Goal: Information Seeking & Learning: Learn about a topic

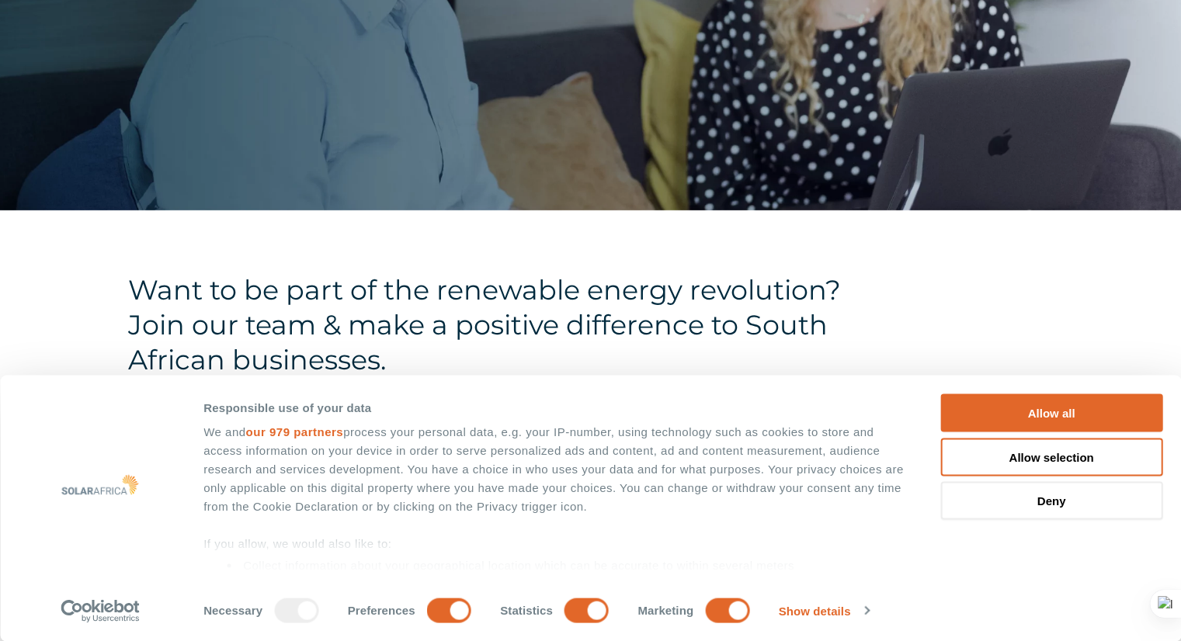
scroll to position [627, 0]
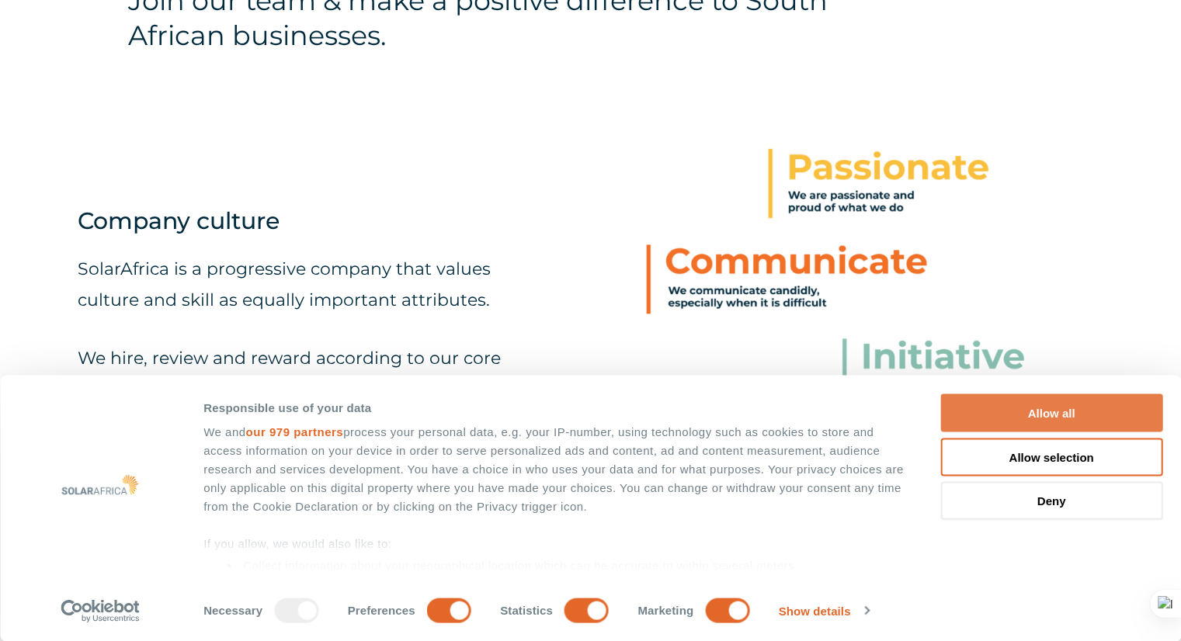
click at [1082, 406] on button "Allow all" at bounding box center [1051, 413] width 222 height 38
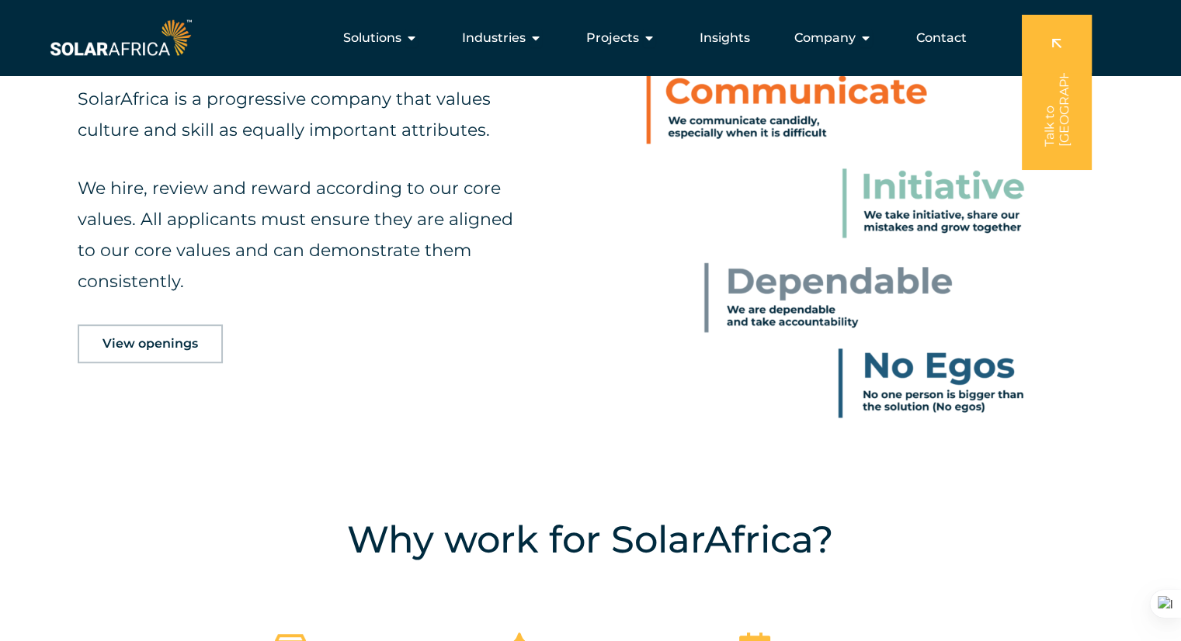
scroll to position [796, 0]
click at [806, 37] on span "Company" at bounding box center [824, 38] width 61 height 19
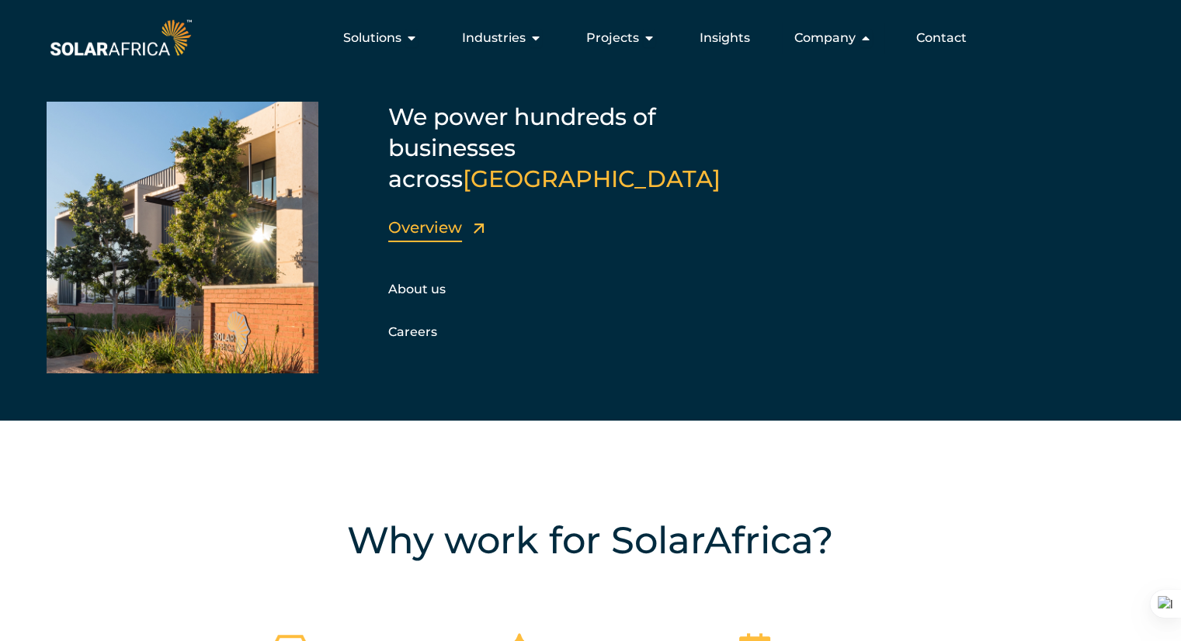
click at [434, 218] on link "Overview" at bounding box center [425, 227] width 74 height 19
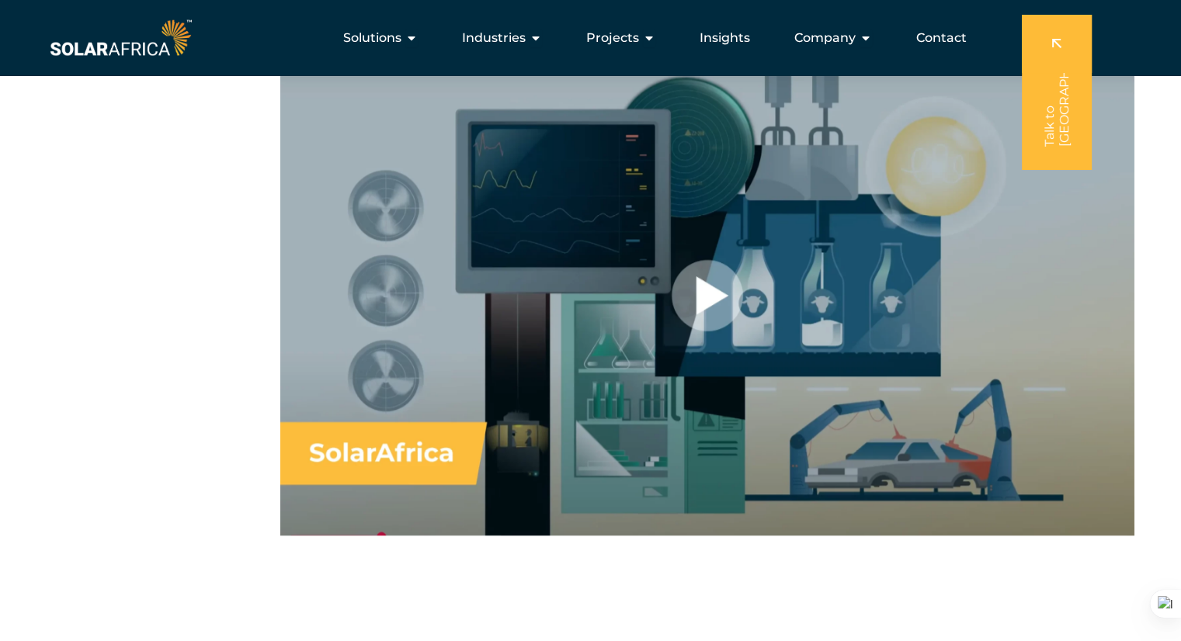
scroll to position [1061, 0]
click at [699, 308] on div at bounding box center [707, 296] width 854 height 480
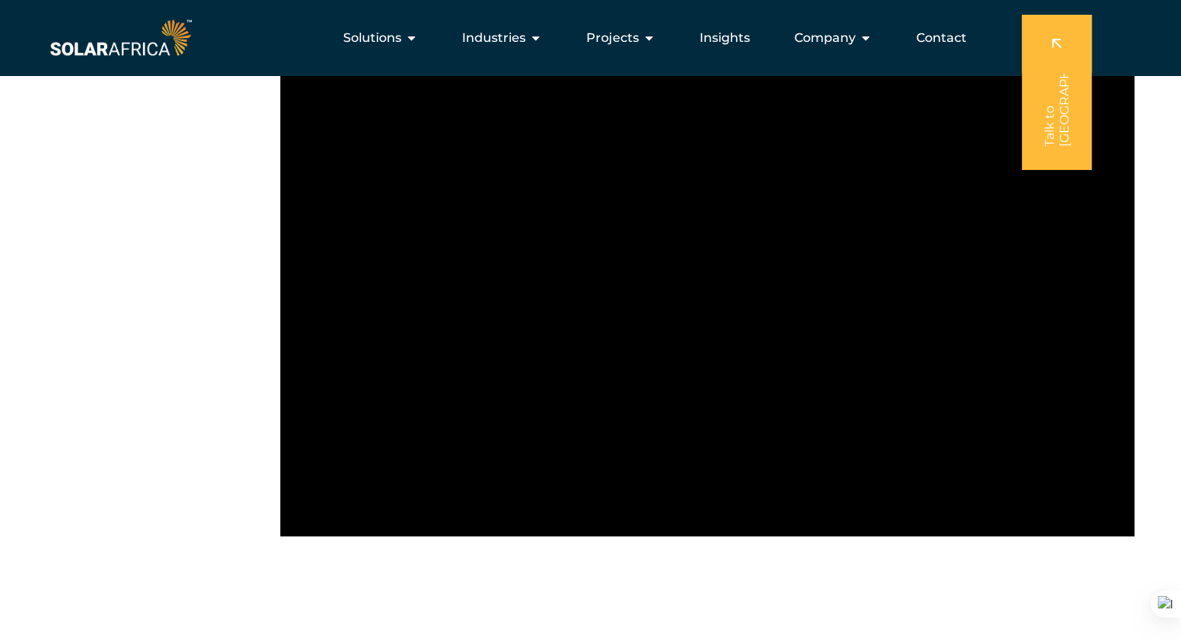
click at [684, 584] on div at bounding box center [590, 343] width 1181 height 574
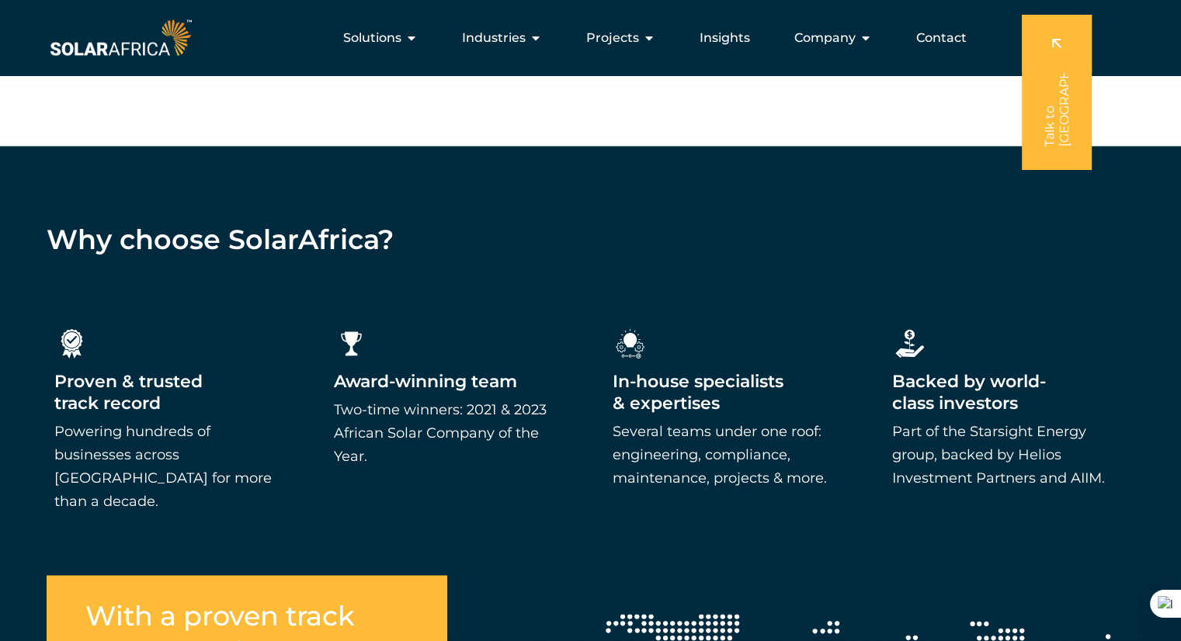
scroll to position [2294, 0]
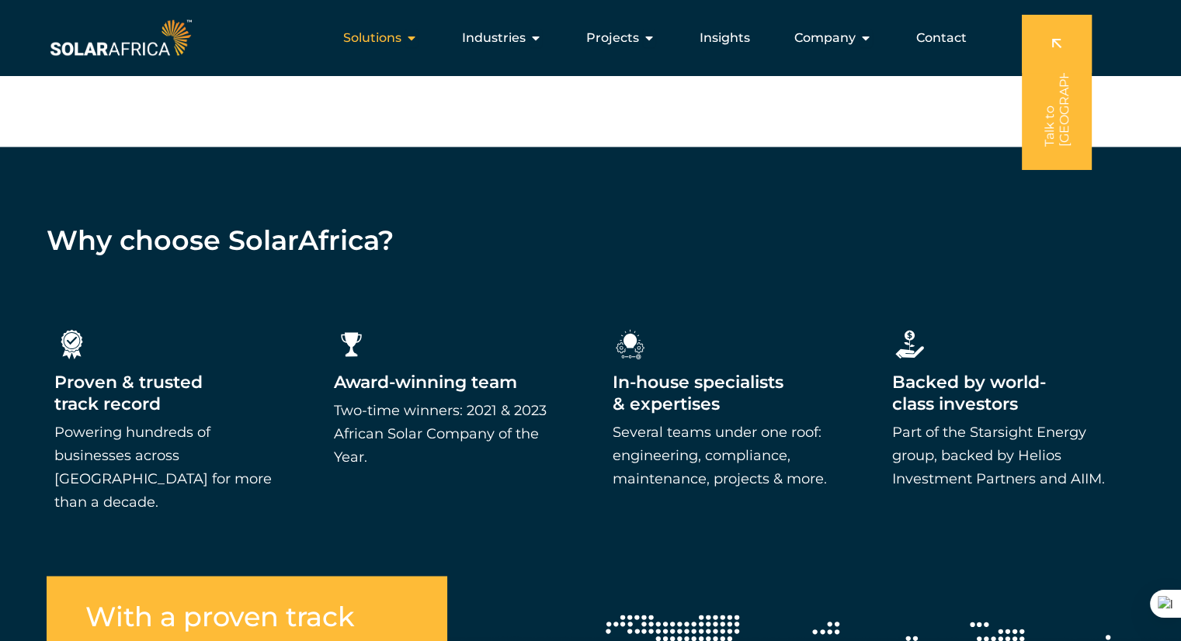
click at [408, 36] on icon "Menu" at bounding box center [411, 38] width 12 height 12
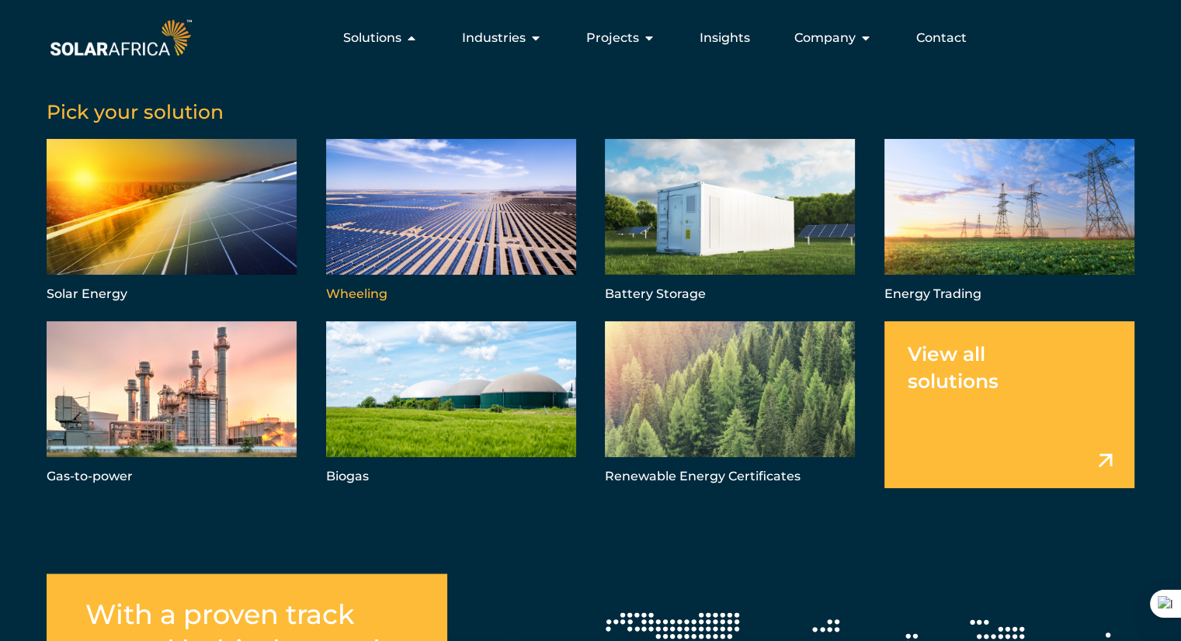
scroll to position [2294, 0]
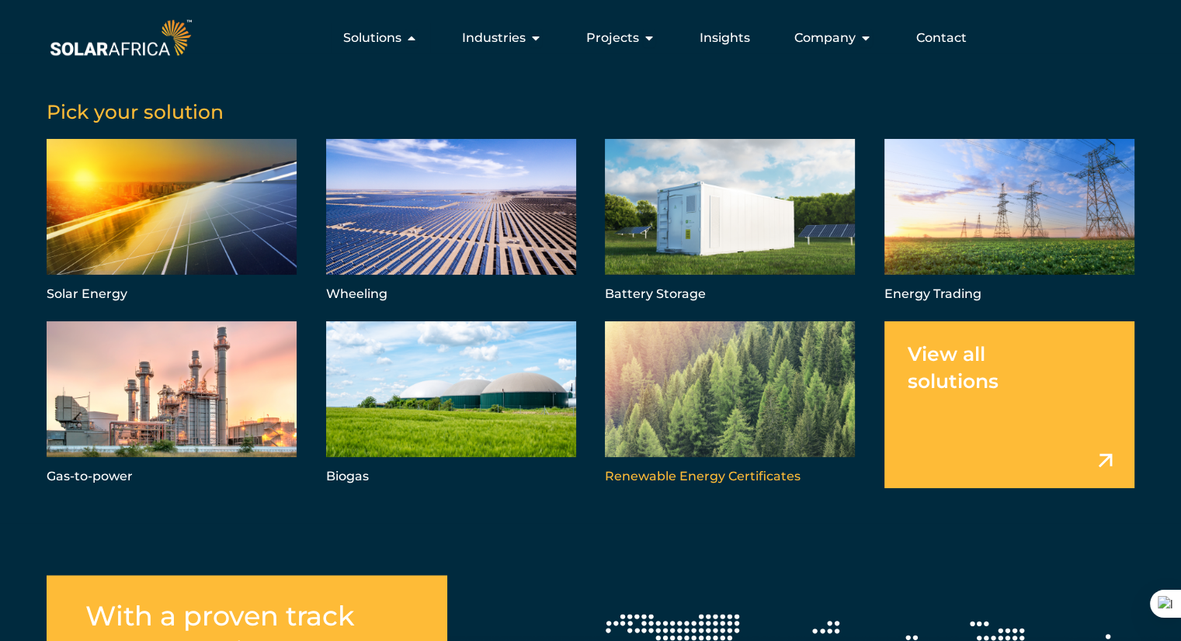
click at [739, 479] on link "Menu" at bounding box center [730, 404] width 250 height 167
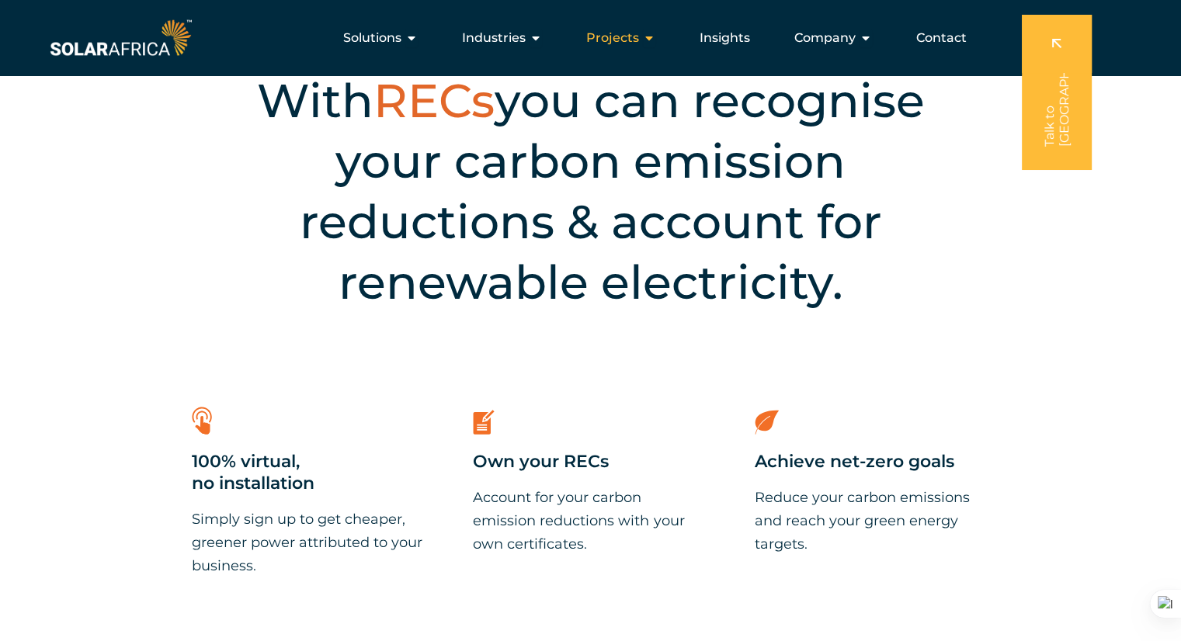
scroll to position [489, 0]
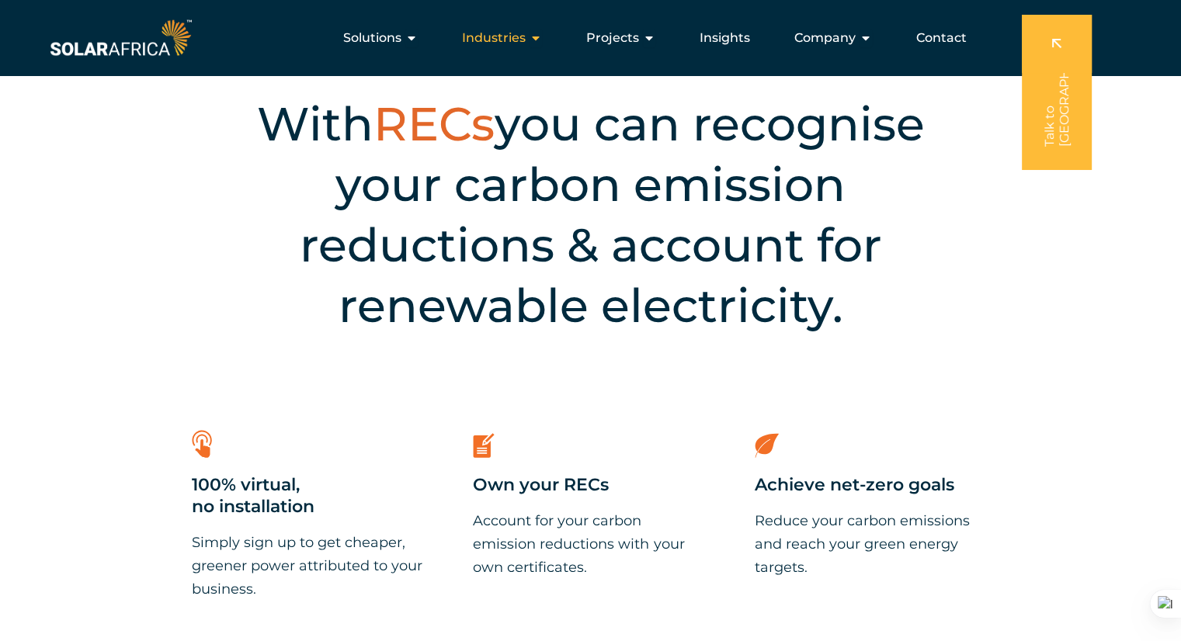
click at [529, 41] on div "Industries Close Industries Open Industries" at bounding box center [501, 38] width 105 height 31
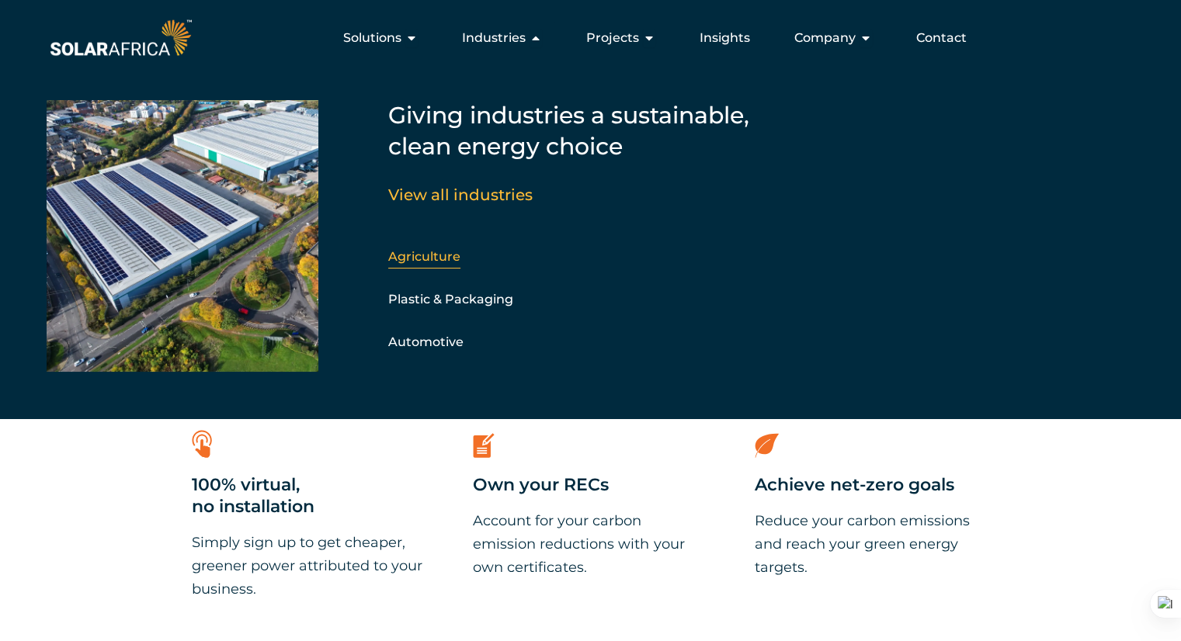
click at [443, 256] on link "Agriculture" at bounding box center [424, 256] width 72 height 15
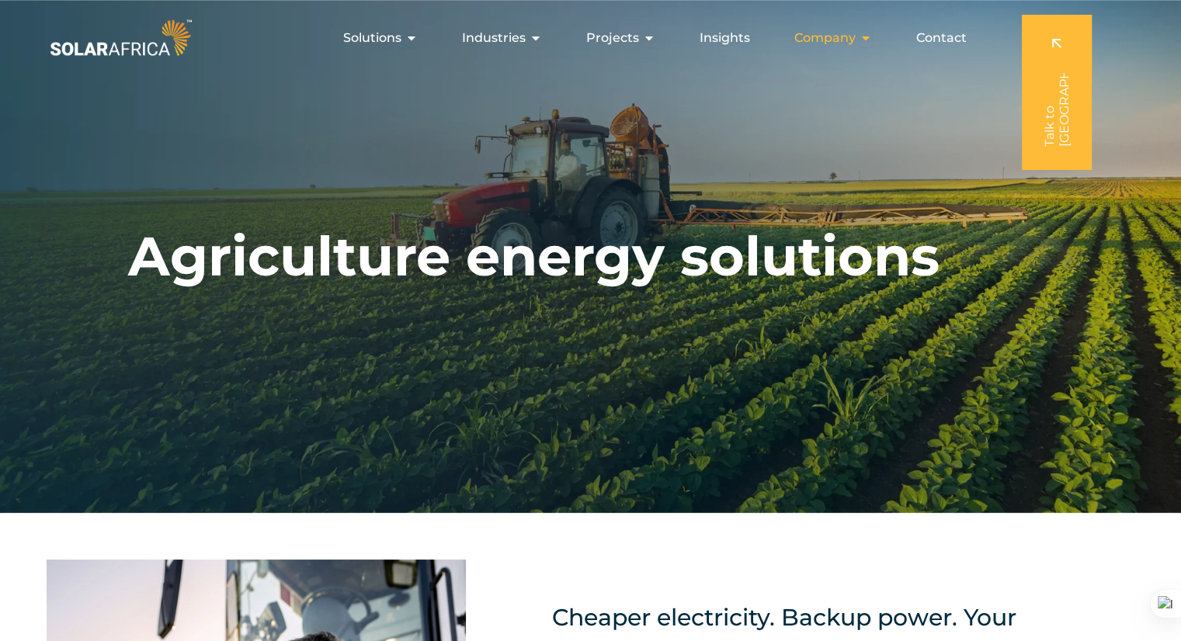
click at [835, 39] on span "Company" at bounding box center [824, 38] width 61 height 19
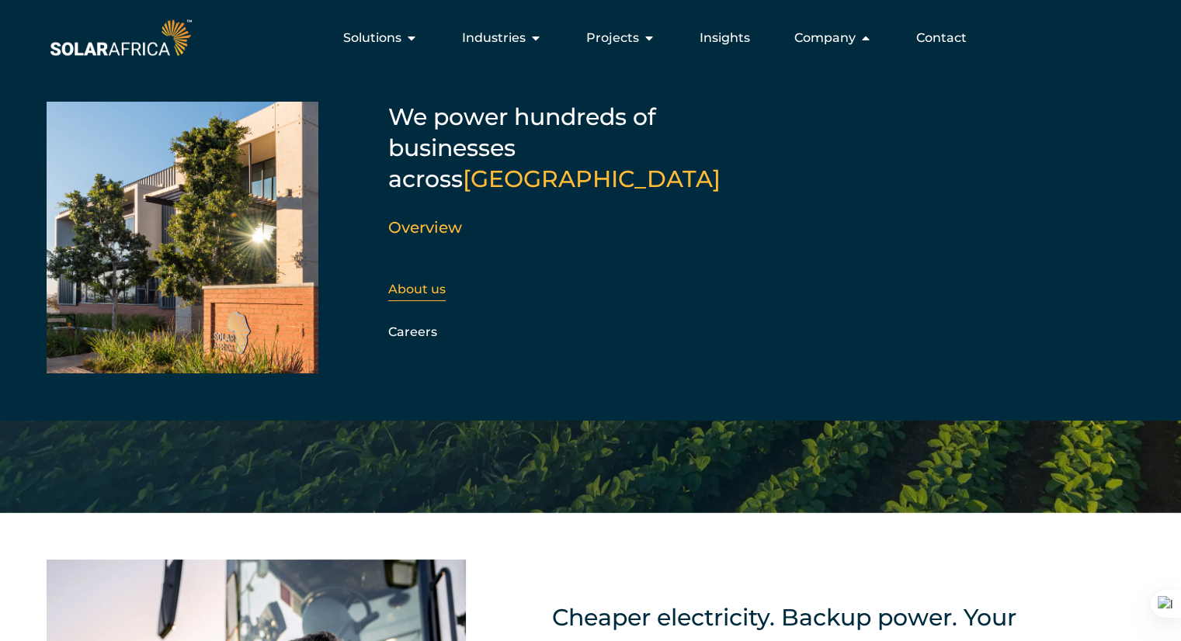
click at [417, 282] on link "About us" at bounding box center [416, 289] width 57 height 15
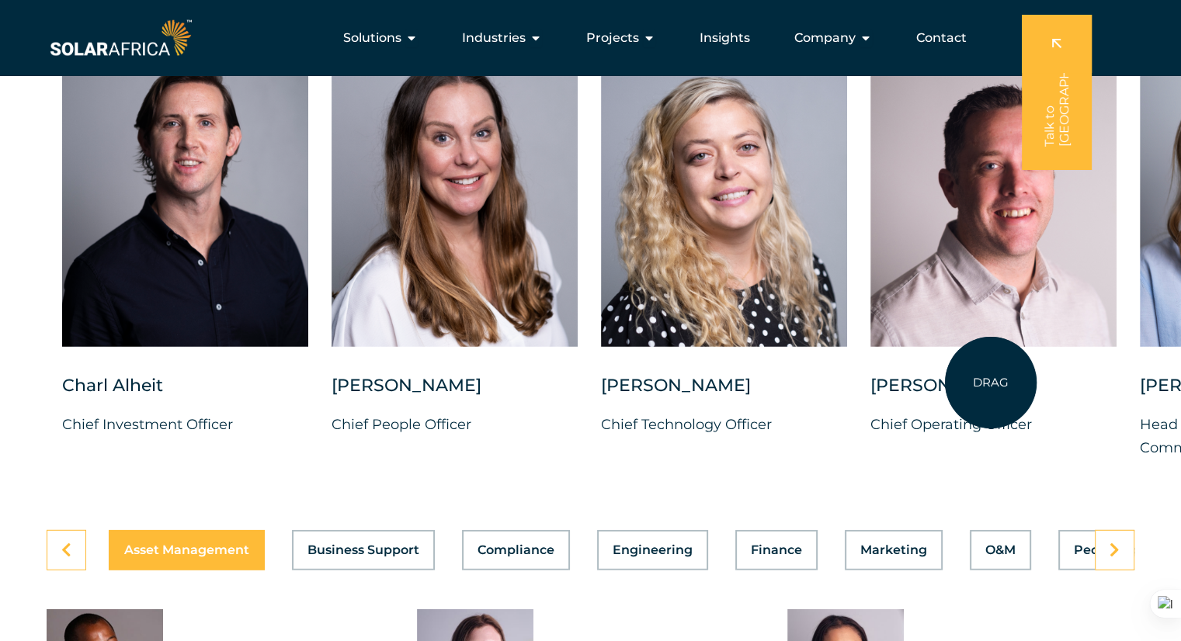
scroll to position [4032, 0]
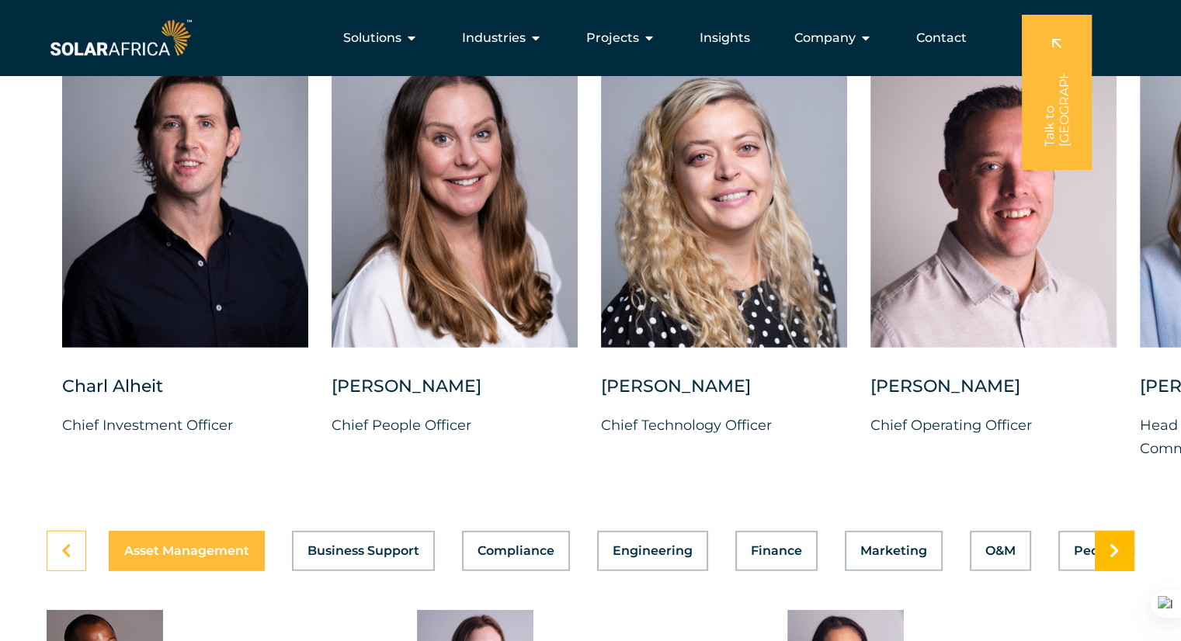
click at [1112, 543] on icon at bounding box center [1114, 551] width 10 height 16
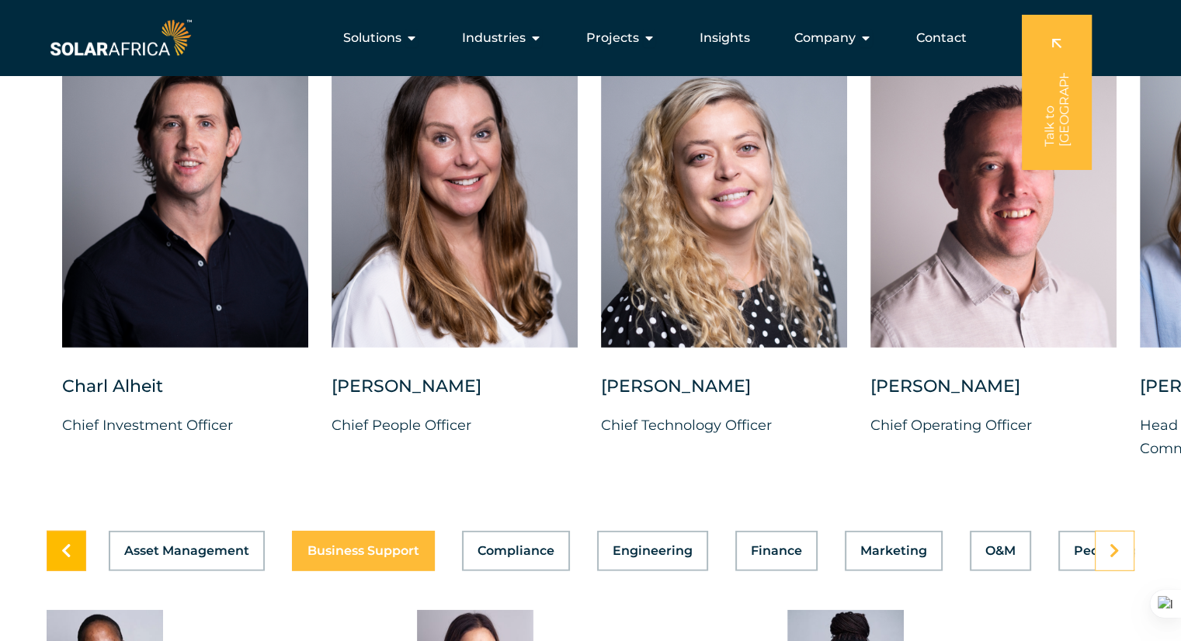
click at [54, 537] on link at bounding box center [67, 551] width 40 height 40
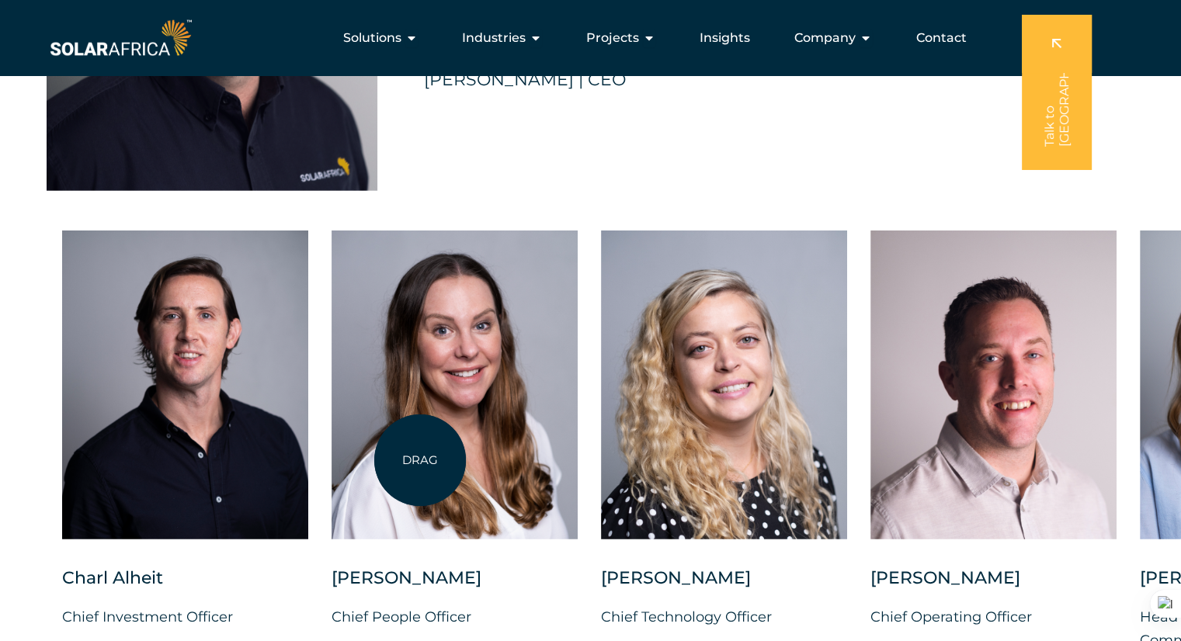
scroll to position [3840, 0]
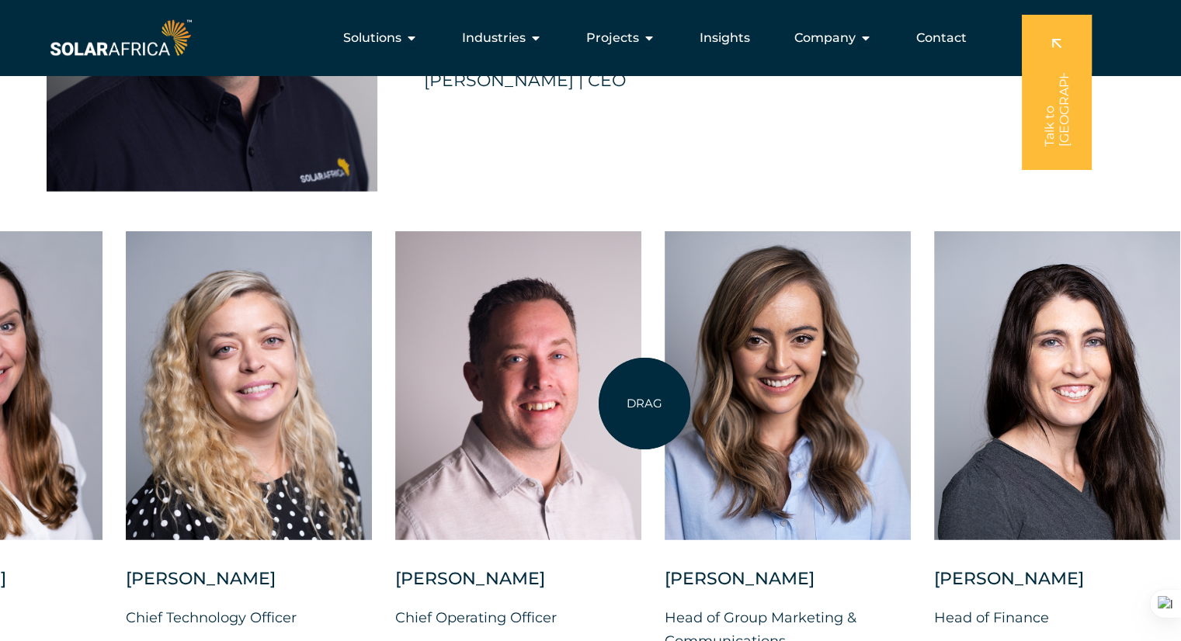
drag, startPoint x: 1119, startPoint y: 380, endPoint x: 644, endPoint y: 404, distance: 475.6
click at [644, 404] on div "Charl Alheit Chief Investment Officer Candice Seggie Chief People Officer Suné …" at bounding box center [664, 454] width 2279 height 446
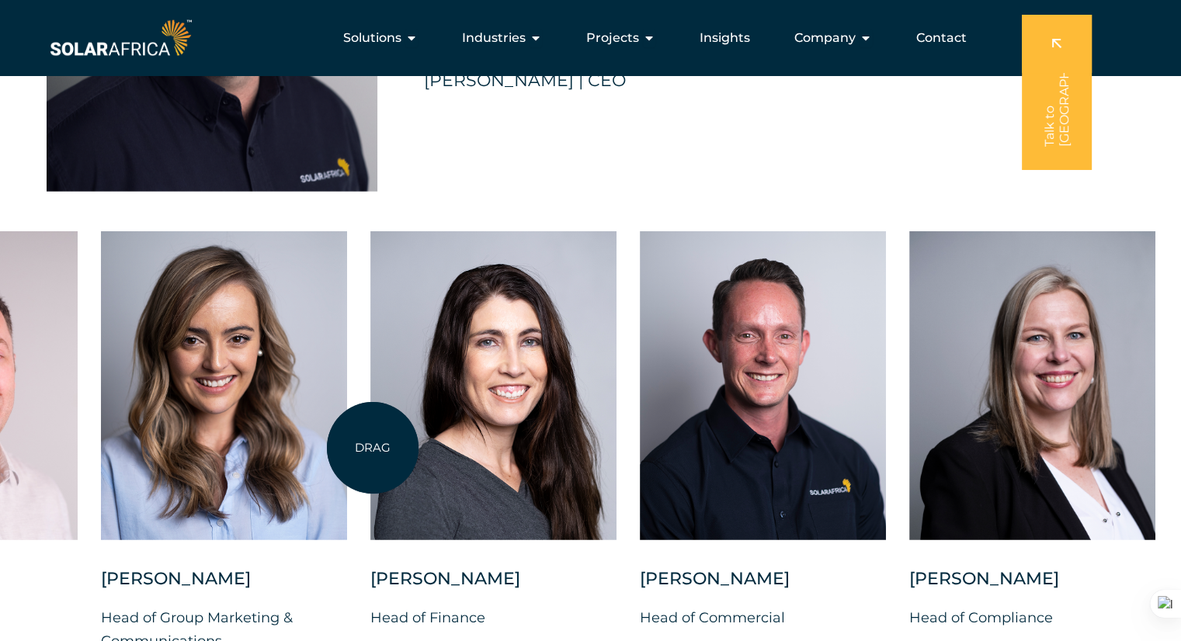
drag, startPoint x: 872, startPoint y: 442, endPoint x: 373, endPoint y: 449, distance: 499.9
click at [373, 449] on div at bounding box center [493, 385] width 246 height 309
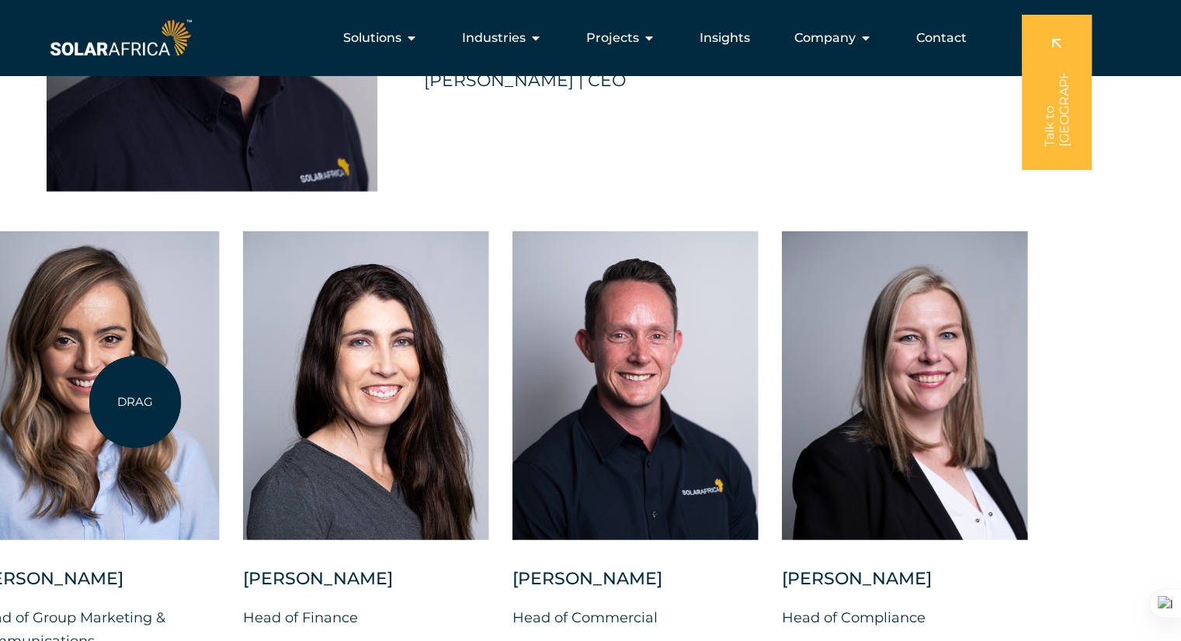
drag, startPoint x: 579, startPoint y: 425, endPoint x: 115, endPoint y: 407, distance: 464.5
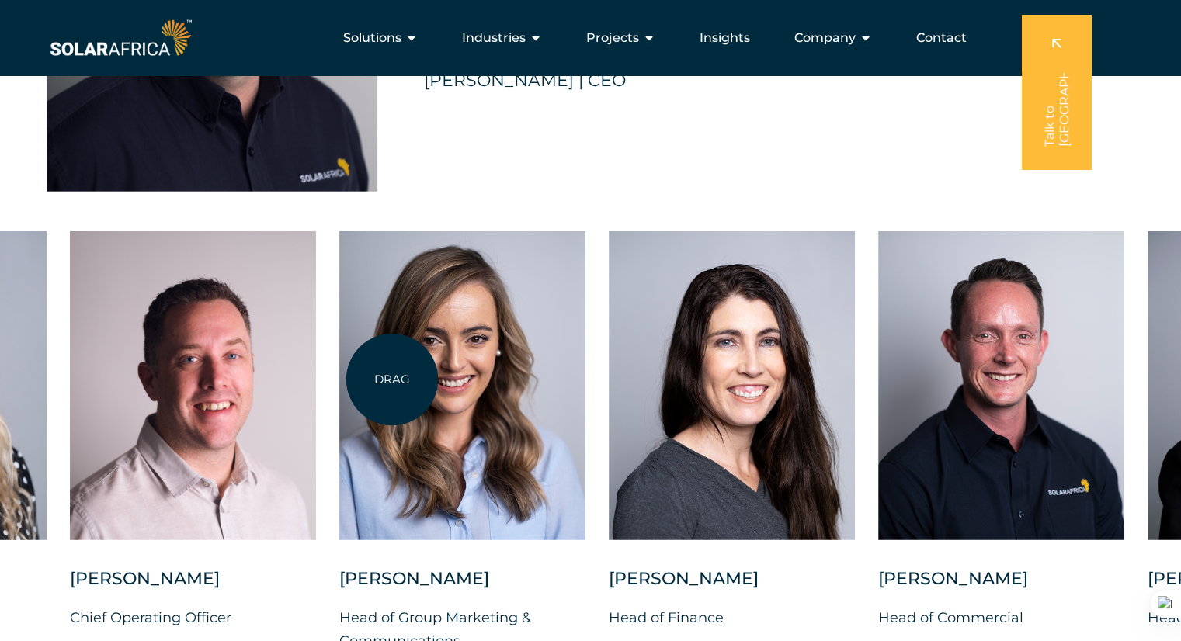
drag, startPoint x: 115, startPoint y: 407, endPoint x: 721, endPoint y: 358, distance: 608.2
click at [585, 358] on div at bounding box center [462, 385] width 246 height 309
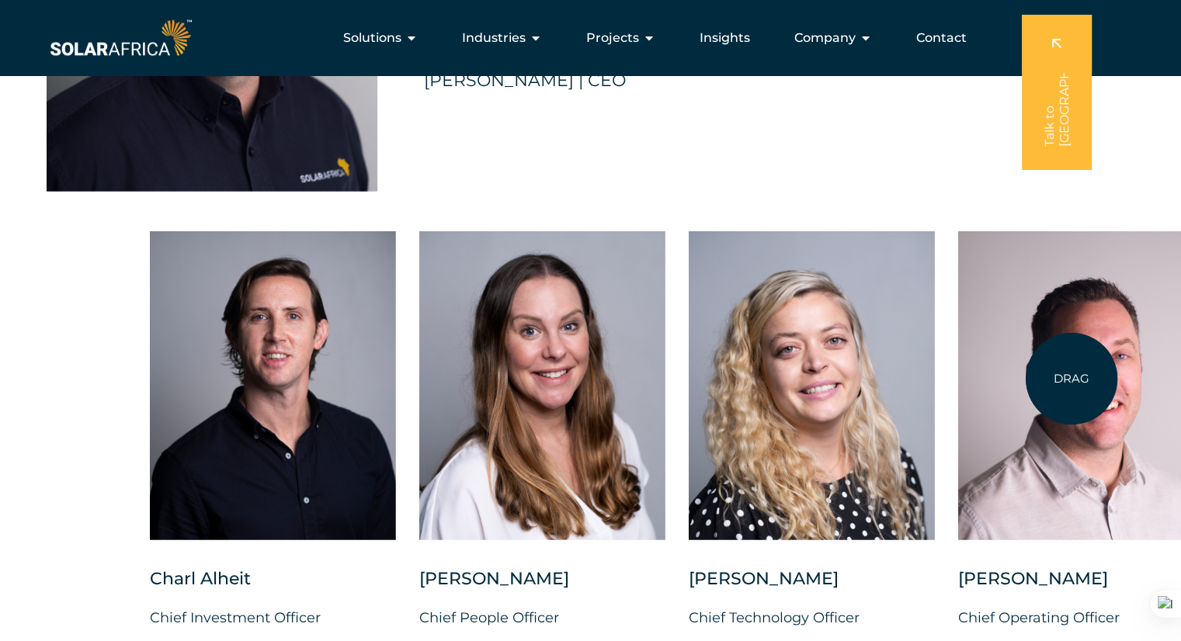
drag, startPoint x: 633, startPoint y: 398, endPoint x: 1071, endPoint y: 379, distance: 438.2
click at [1071, 379] on div at bounding box center [1081, 385] width 246 height 309
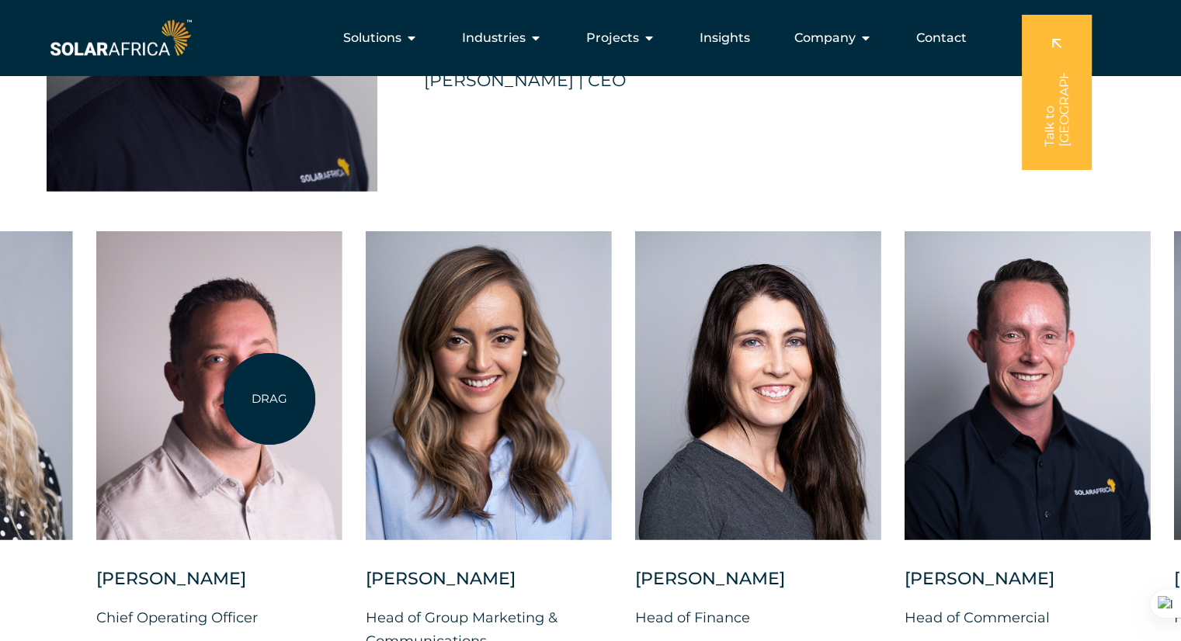
drag, startPoint x: 1071, startPoint y: 379, endPoint x: 269, endPoint y: 399, distance: 802.1
click at [269, 399] on div at bounding box center [219, 385] width 246 height 309
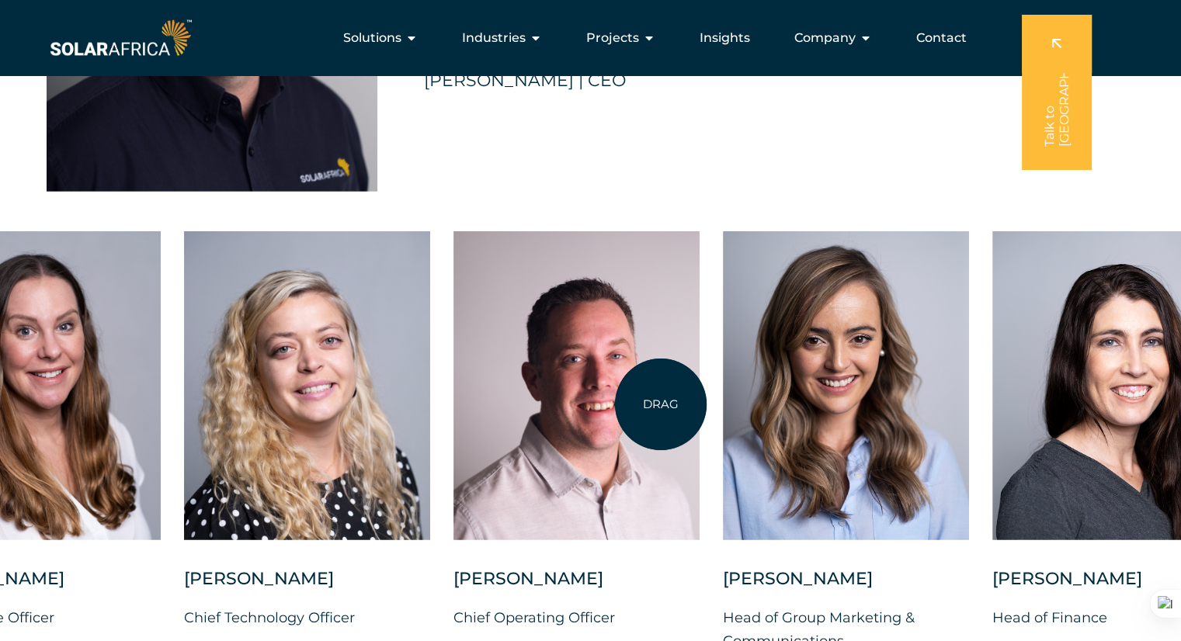
drag, startPoint x: 269, startPoint y: 399, endPoint x: 671, endPoint y: 401, distance: 401.3
click at [671, 401] on div at bounding box center [576, 385] width 246 height 309
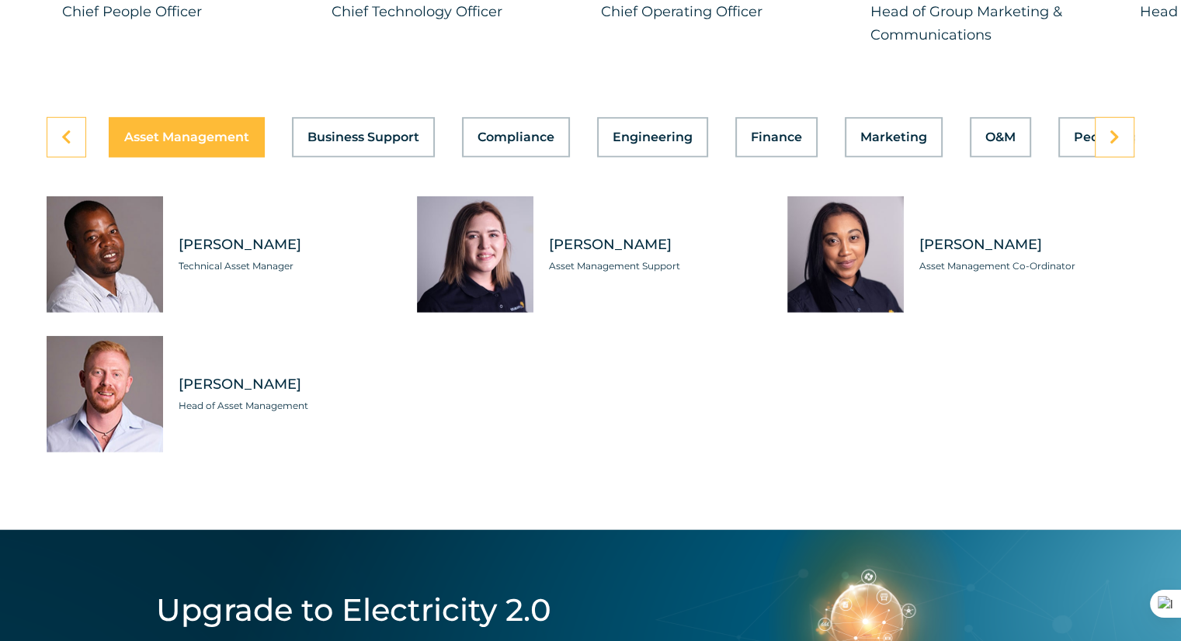
scroll to position [4446, 0]
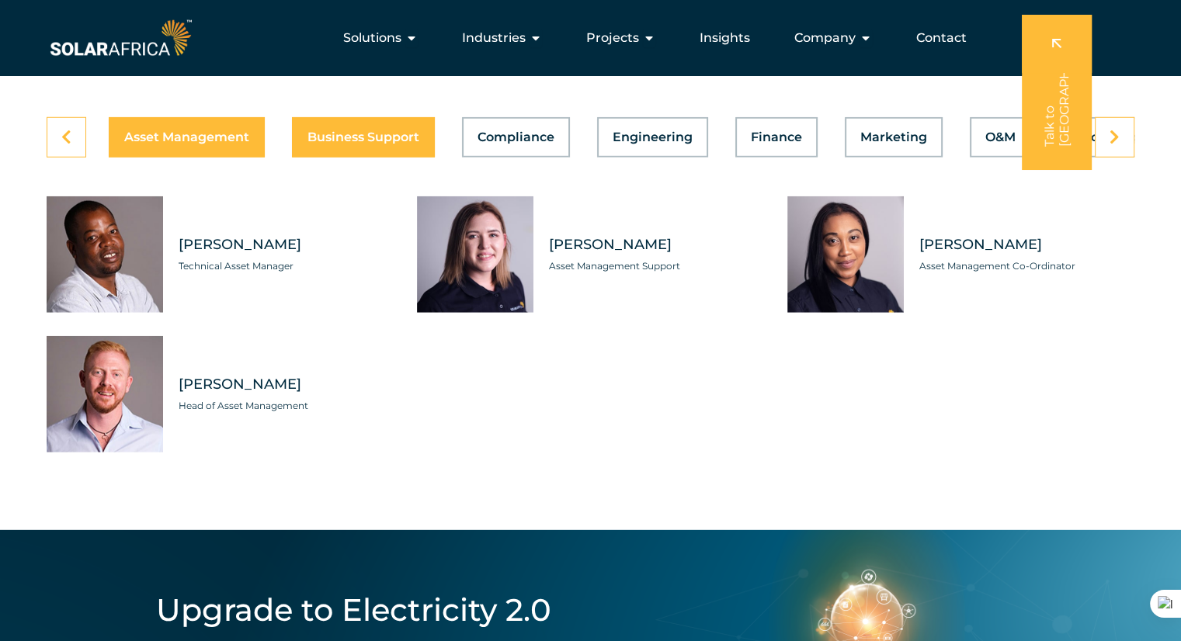
click at [358, 131] on span "Business Support" at bounding box center [363, 137] width 112 height 12
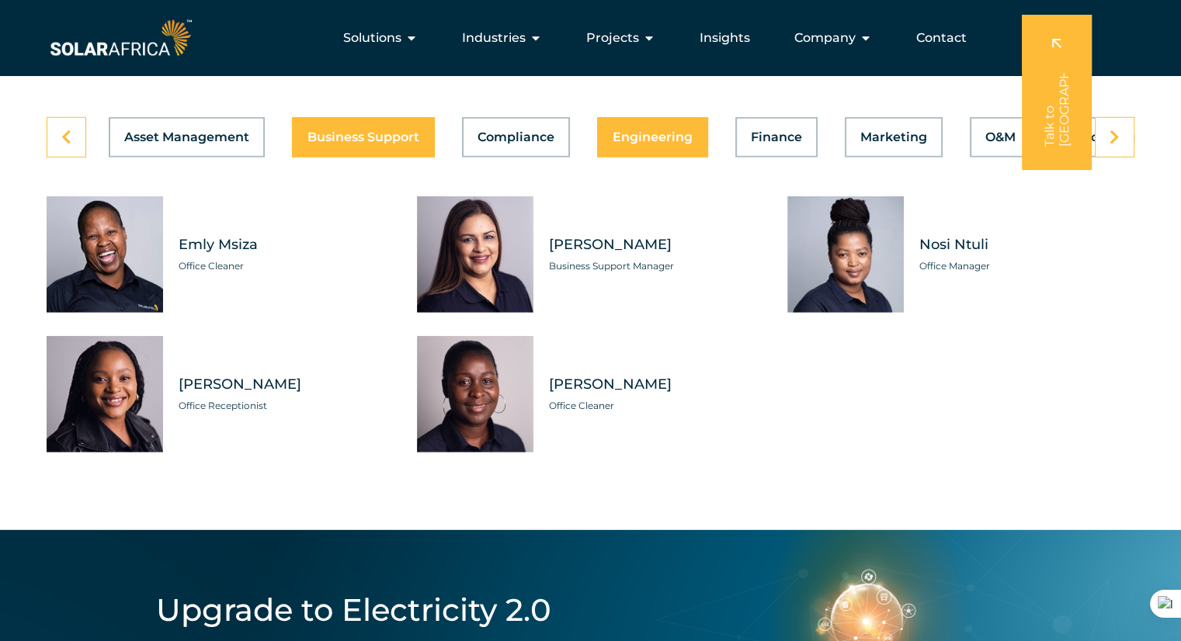
click at [638, 131] on button "Engineering" at bounding box center [652, 137] width 111 height 40
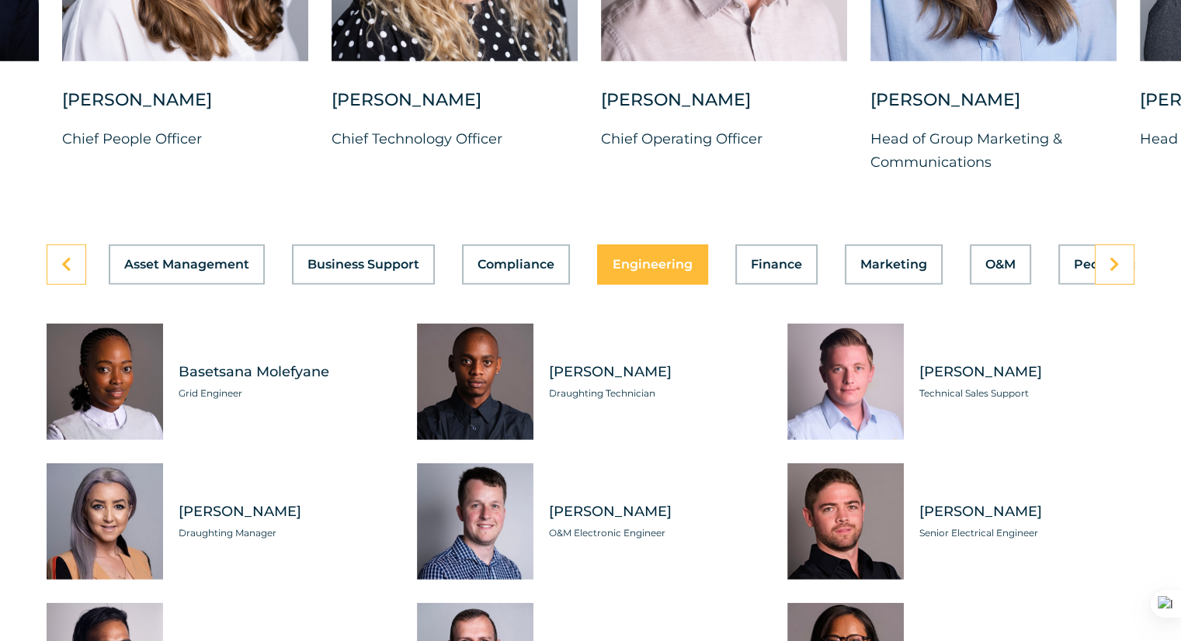
scroll to position [4319, 0]
click at [1115, 262] on link at bounding box center [1114, 265] width 40 height 40
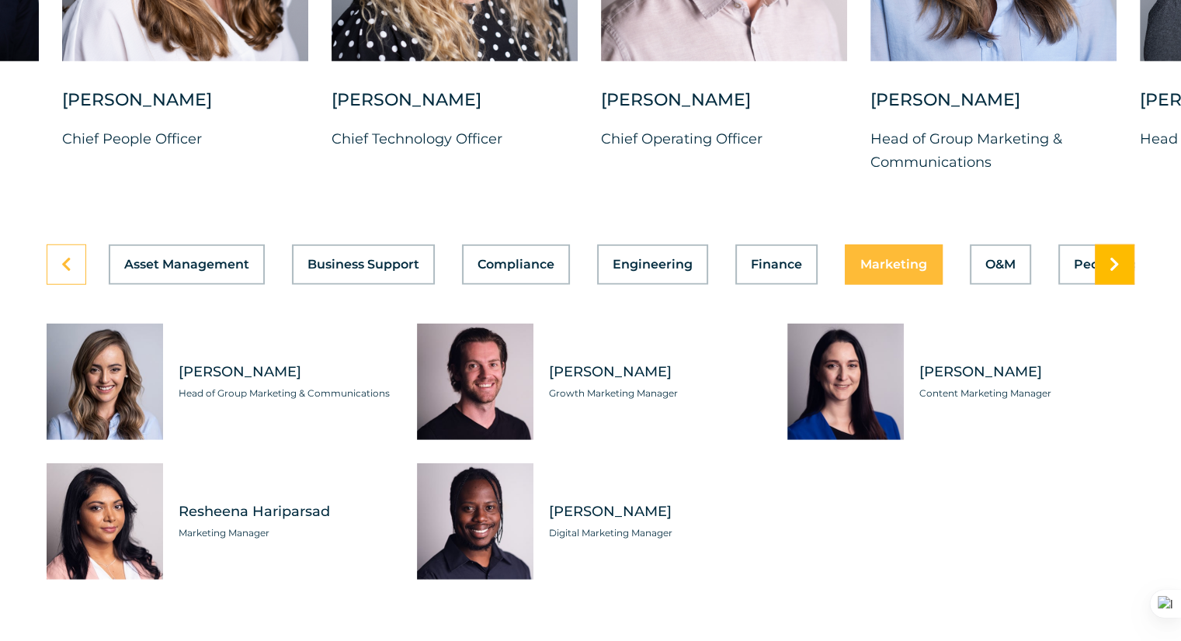
scroll to position [0, 620]
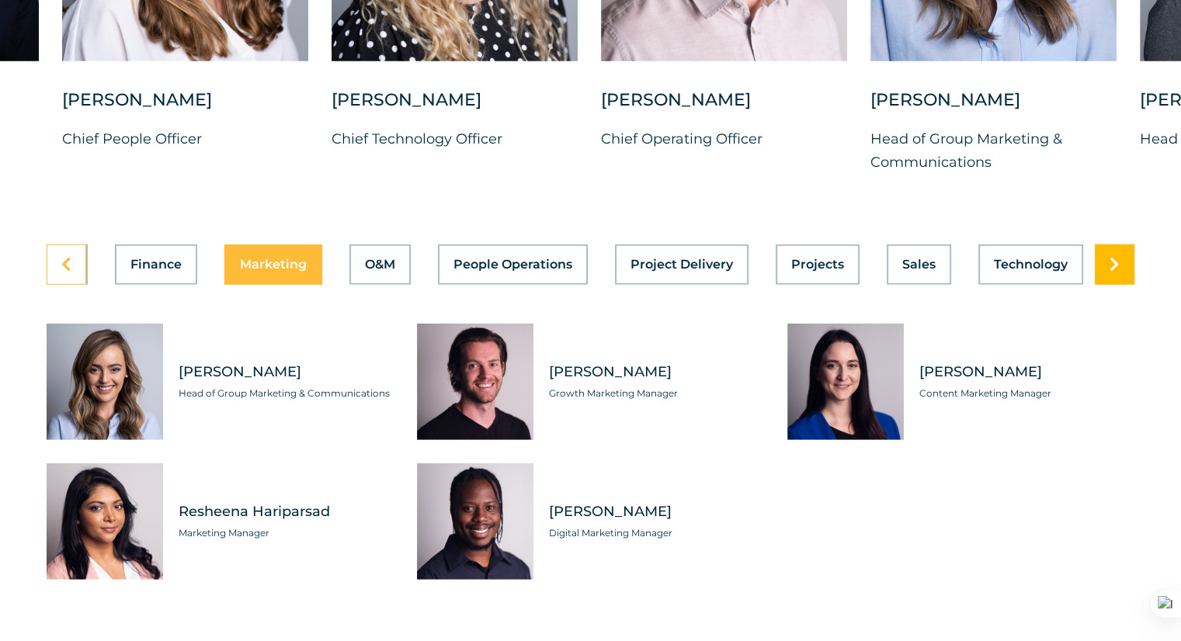
click at [1115, 262] on link at bounding box center [1114, 265] width 40 height 40
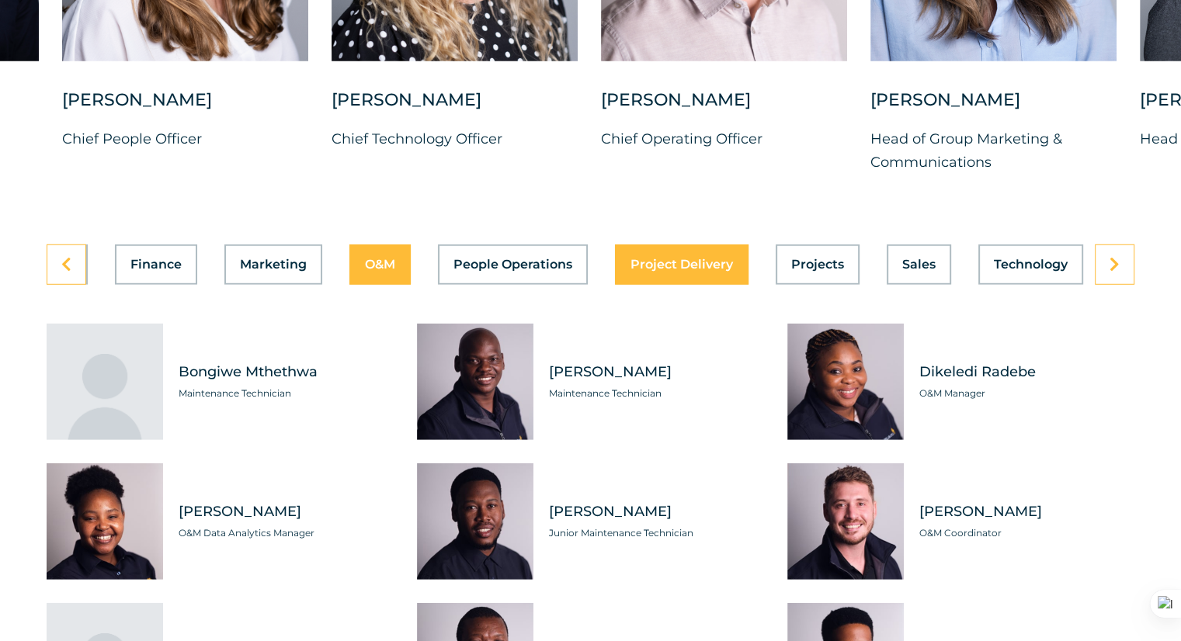
click at [688, 258] on span "Project Delivery" at bounding box center [681, 264] width 102 height 12
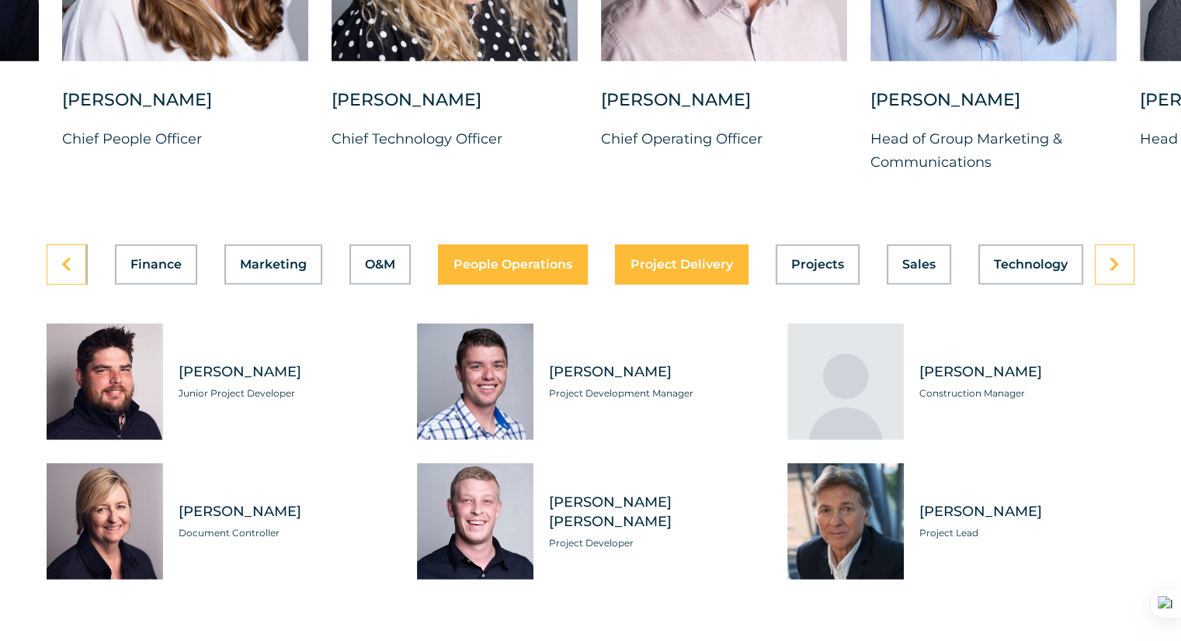
click at [484, 258] on span "People Operations" at bounding box center [512, 264] width 119 height 12
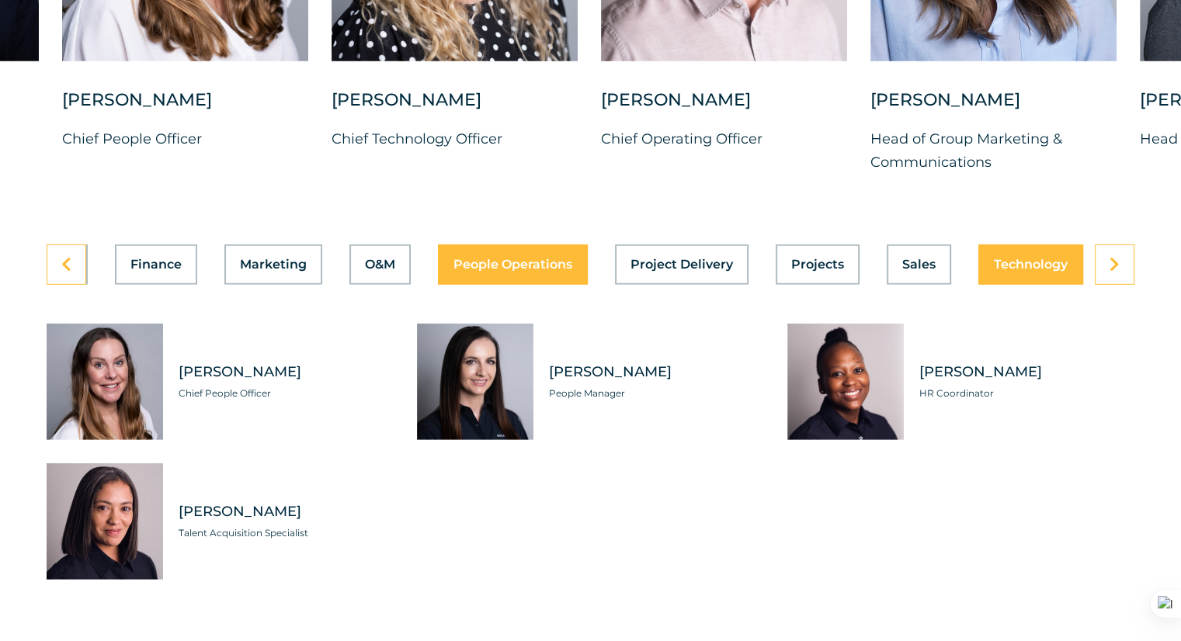
click at [1037, 258] on button "Technology" at bounding box center [1030, 265] width 105 height 40
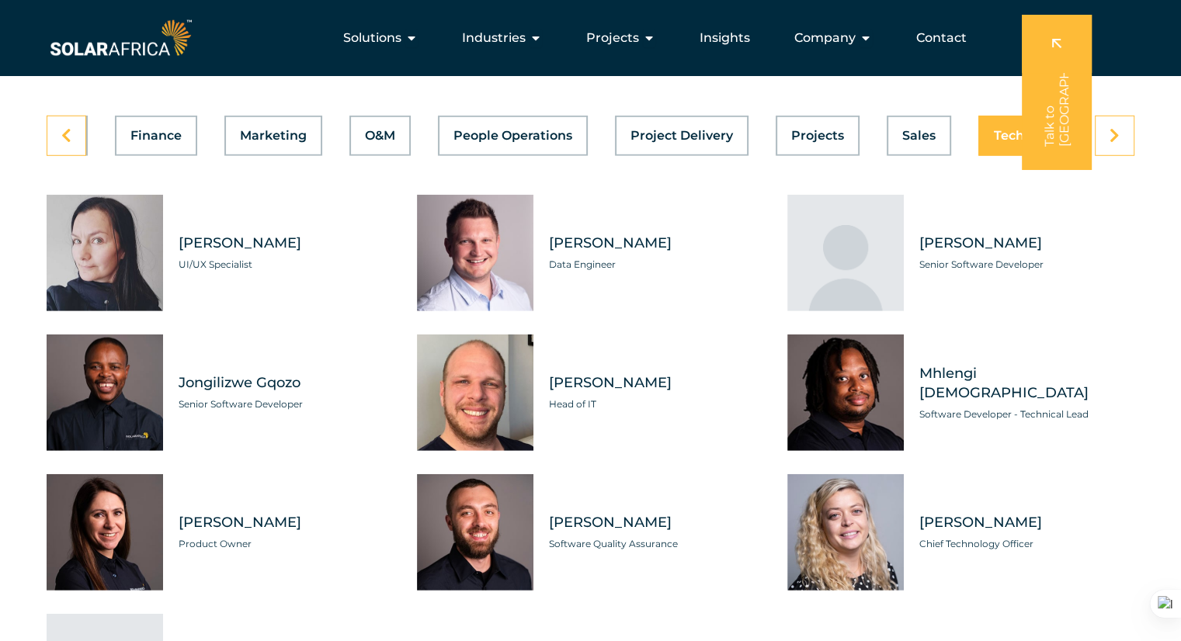
scroll to position [4438, 0]
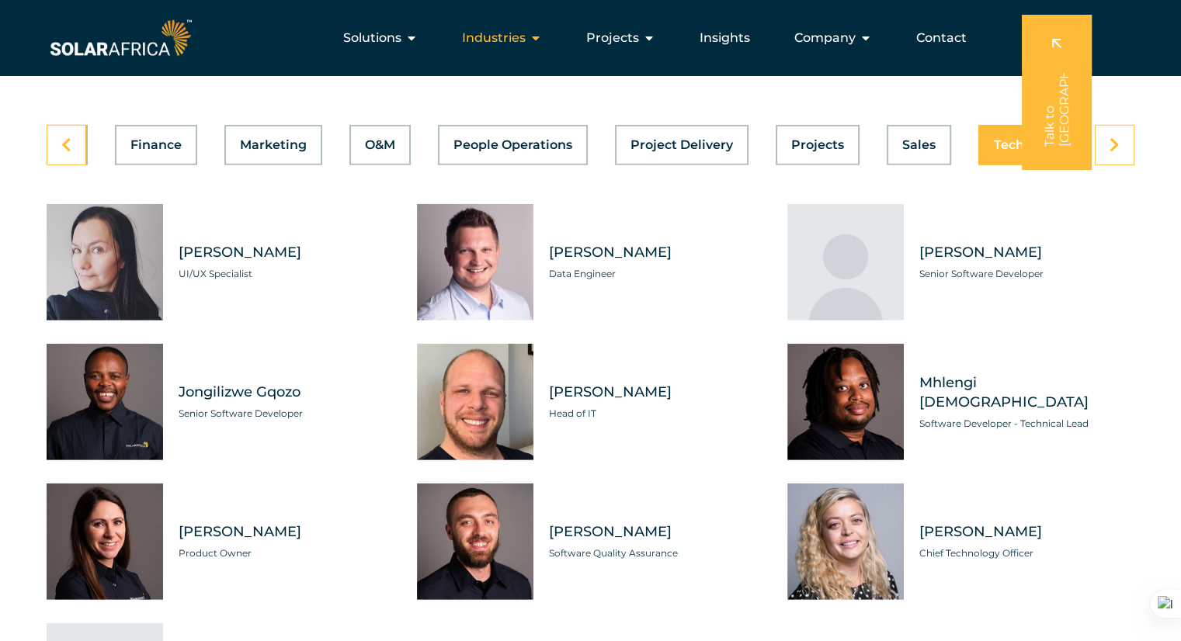
click at [494, 43] on span "Industries" at bounding box center [494, 38] width 64 height 19
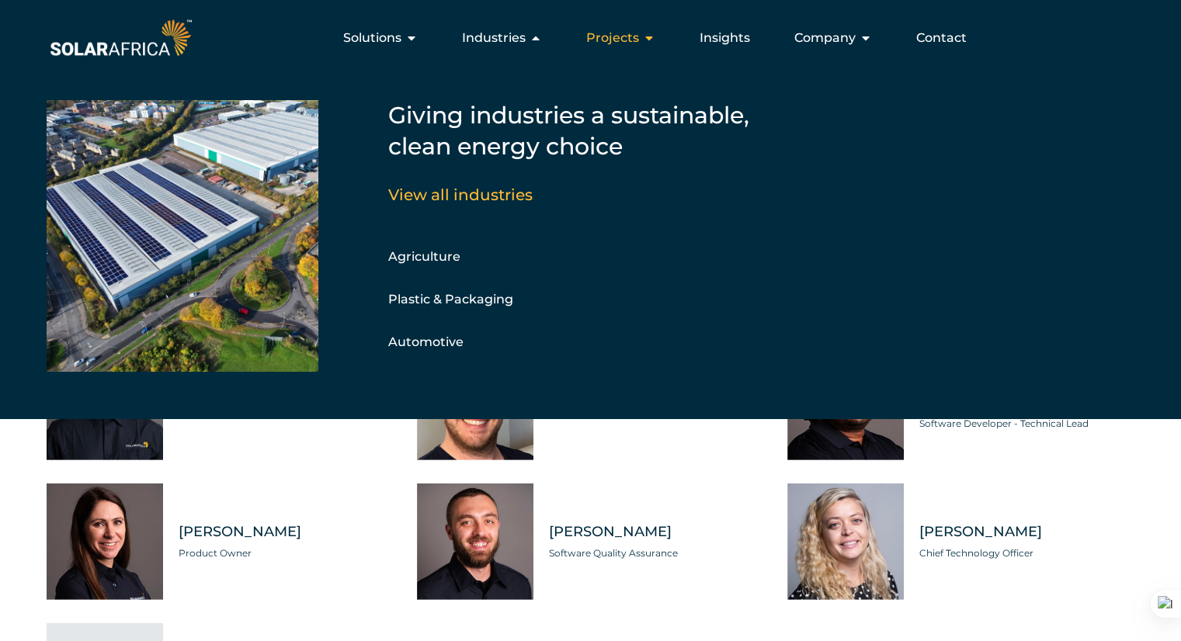
click at [618, 40] on span "Projects" at bounding box center [612, 38] width 53 height 19
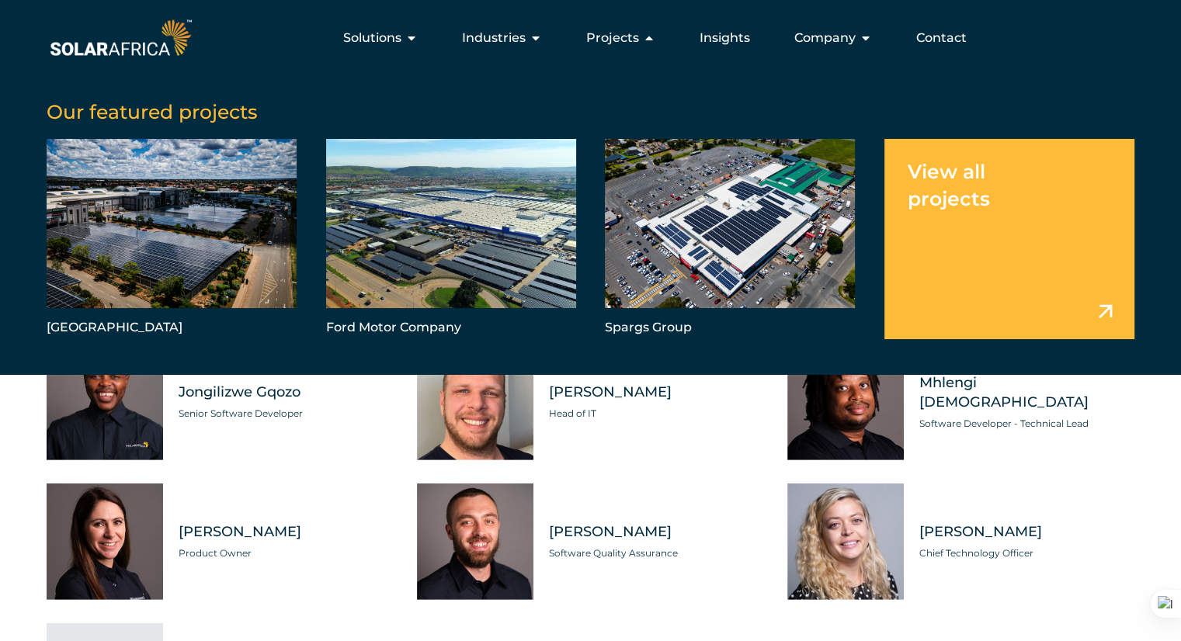
click at [1099, 312] on link "Menu" at bounding box center [1009, 239] width 250 height 200
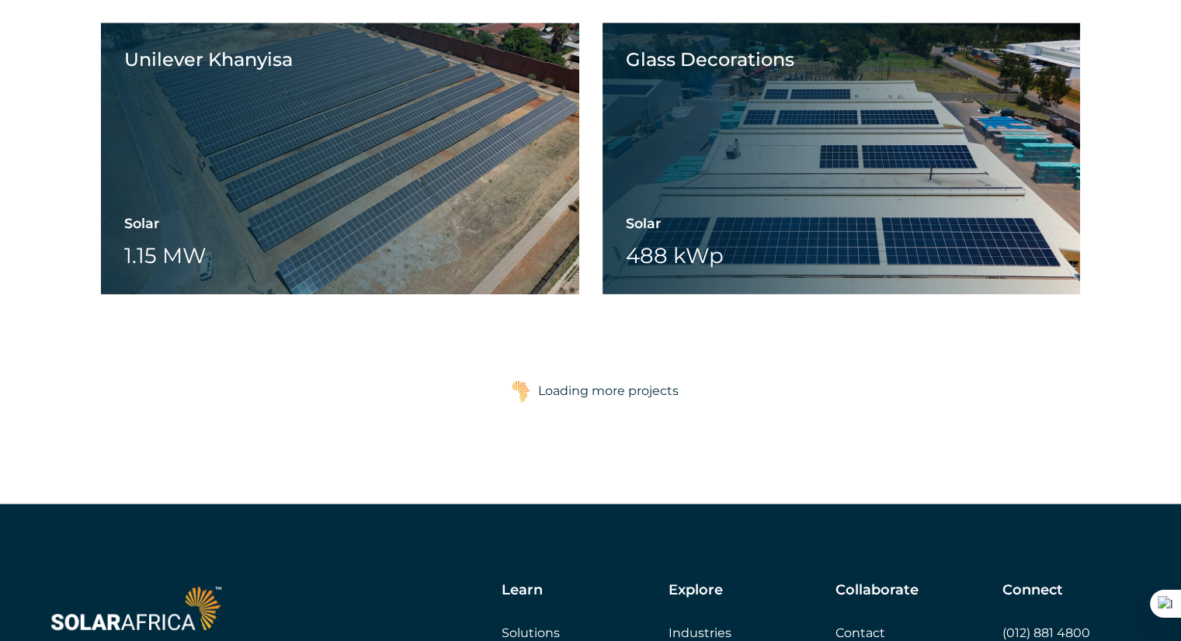
scroll to position [2409, 0]
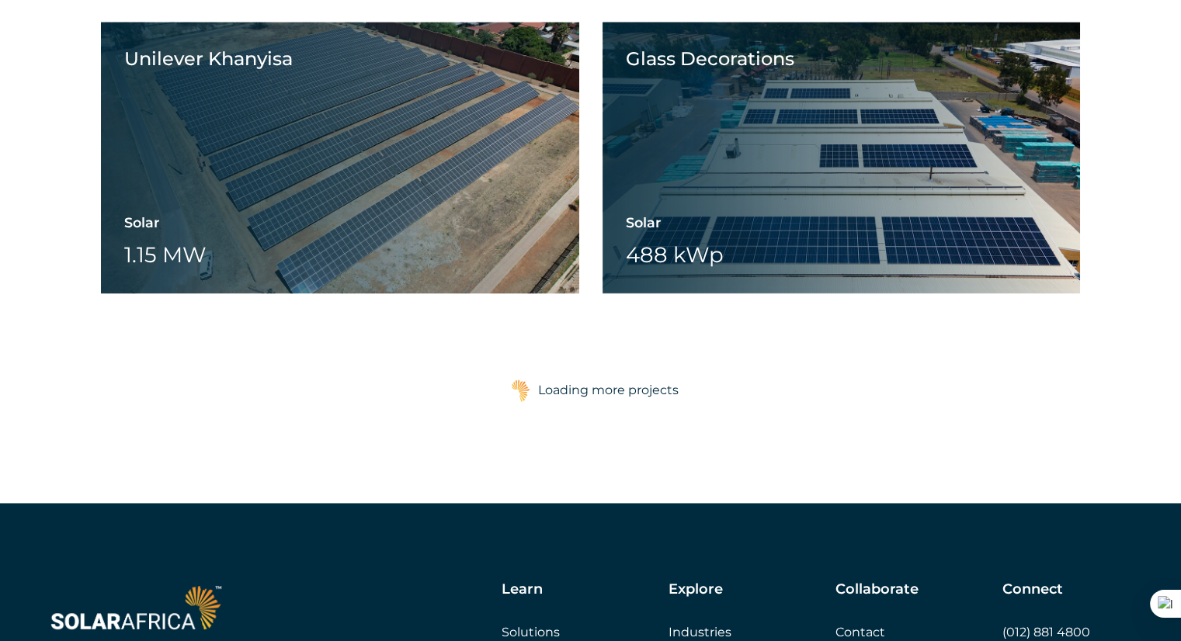
click at [652, 386] on div "Loading more projects" at bounding box center [608, 390] width 140 height 31
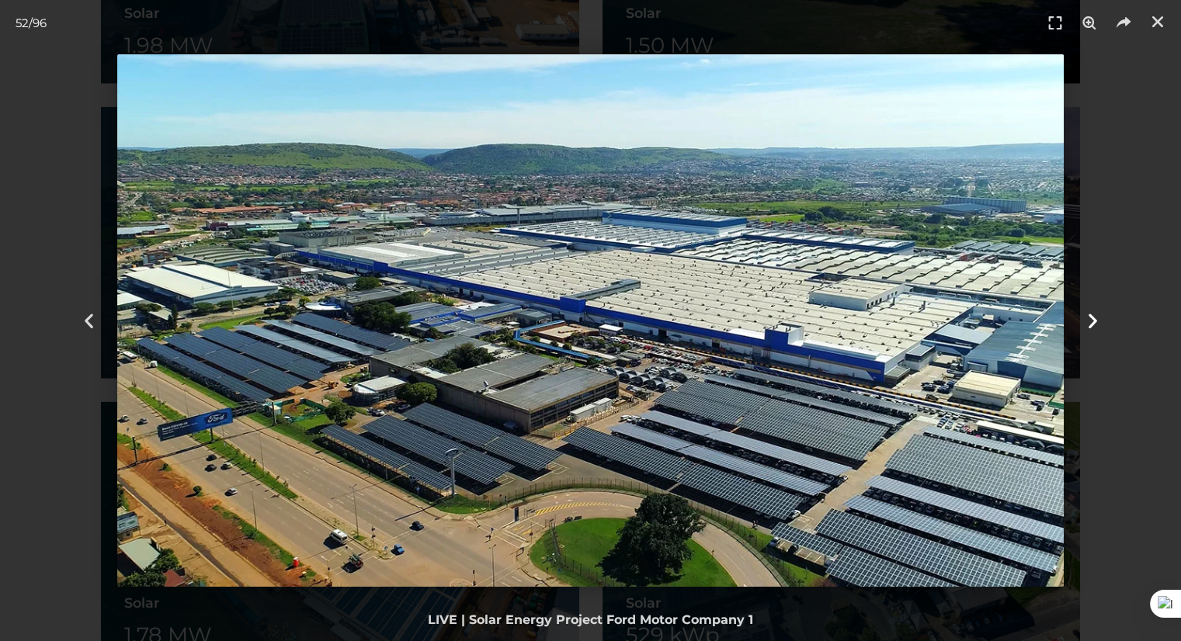
scroll to position [3803, 0]
click at [1152, 24] on icon "Close (Esc)" at bounding box center [1158, 22] width 16 height 16
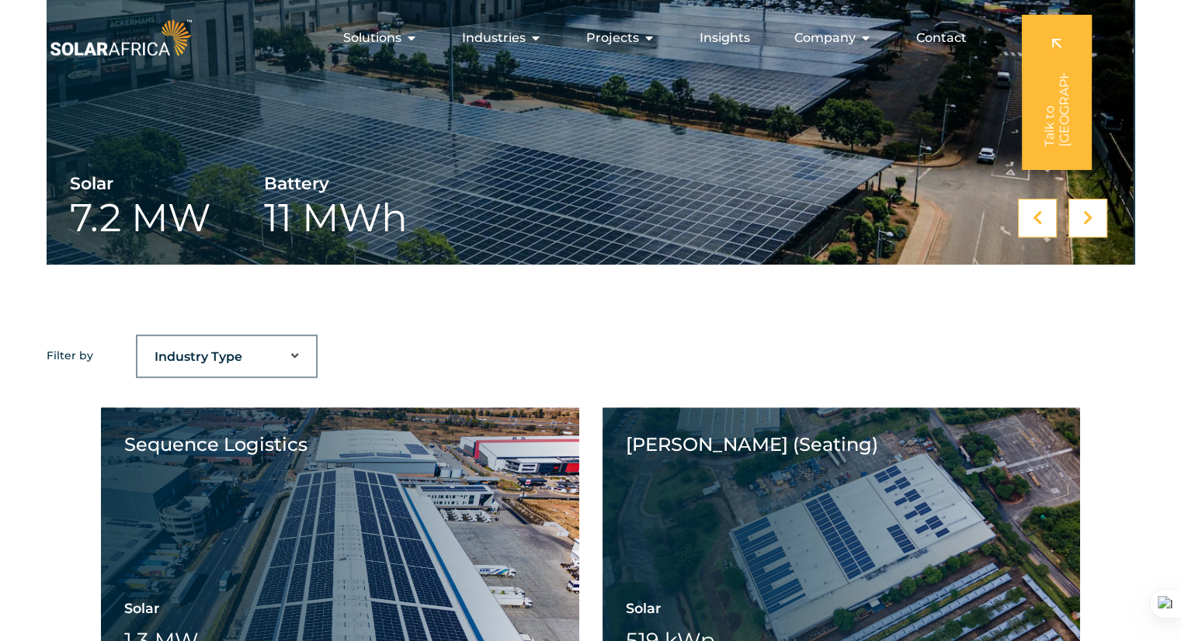
scroll to position [0, 0]
